Goal: Task Accomplishment & Management: Manage account settings

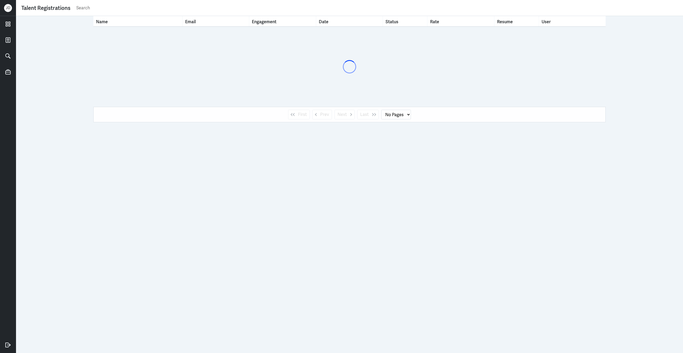
select select "1"
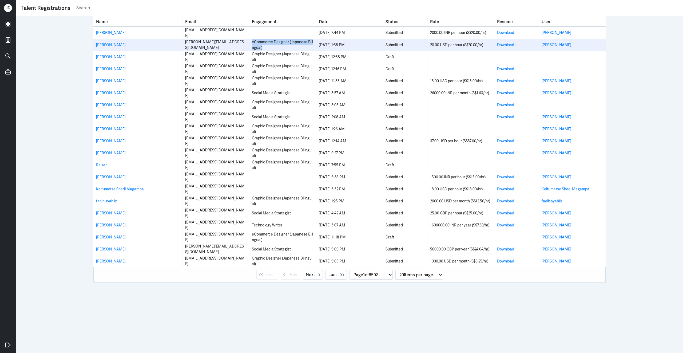
drag, startPoint x: 269, startPoint y: 48, endPoint x: 249, endPoint y: 42, distance: 21.2
click at [249, 42] on td "eCommerce Designer (Japanese Bilingual)" at bounding box center [282, 45] width 67 height 12
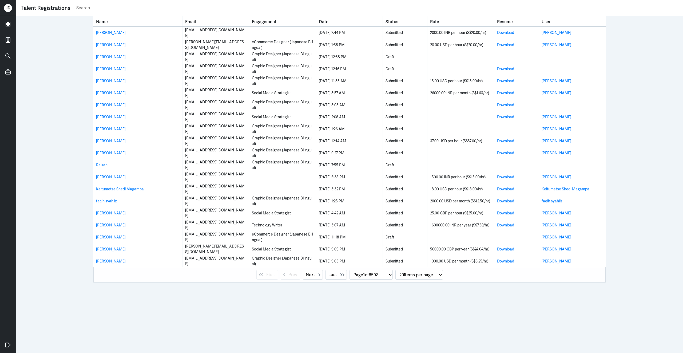
click at [641, 87] on div "Name Email Engagement Date Status Rate Resume User Athena Rebello arebello16@ya…" at bounding box center [349, 184] width 667 height 337
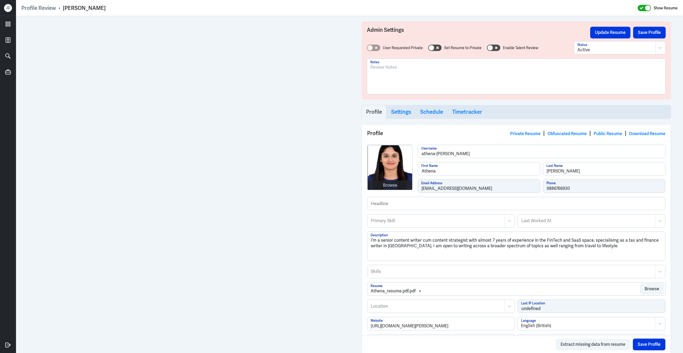
click at [381, 83] on div at bounding box center [516, 78] width 292 height 29
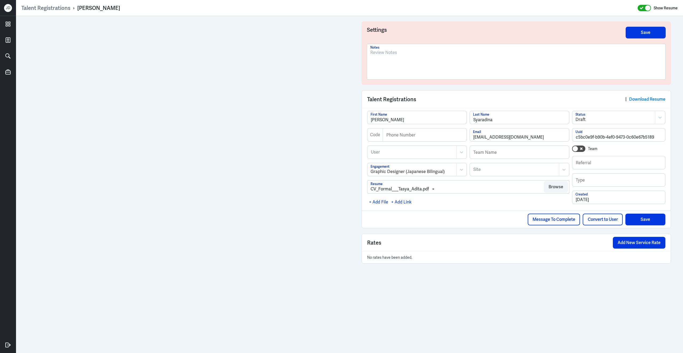
click at [423, 69] on div at bounding box center [516, 63] width 292 height 29
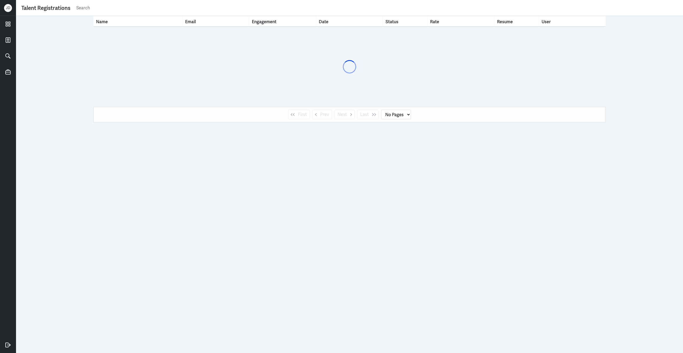
select select "1"
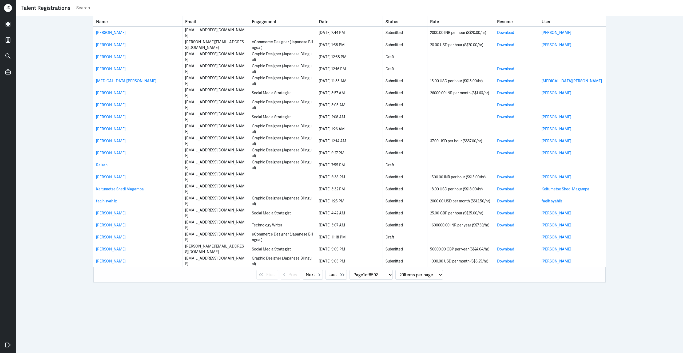
click at [398, 6] on input "text" at bounding box center [377, 8] width 602 height 8
type input "[PERSON_NAME]"
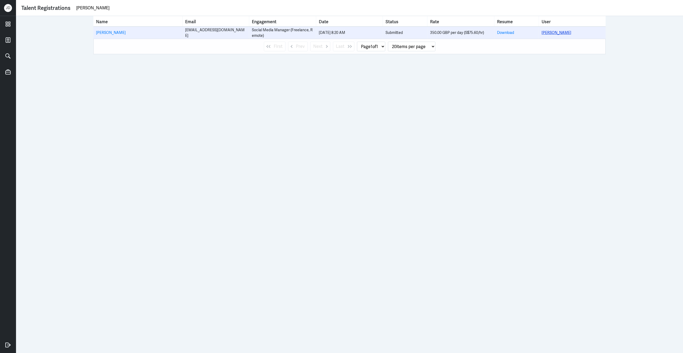
click at [557, 31] on link "[PERSON_NAME]" at bounding box center [556, 32] width 30 height 5
